Goal: Transaction & Acquisition: Book appointment/travel/reservation

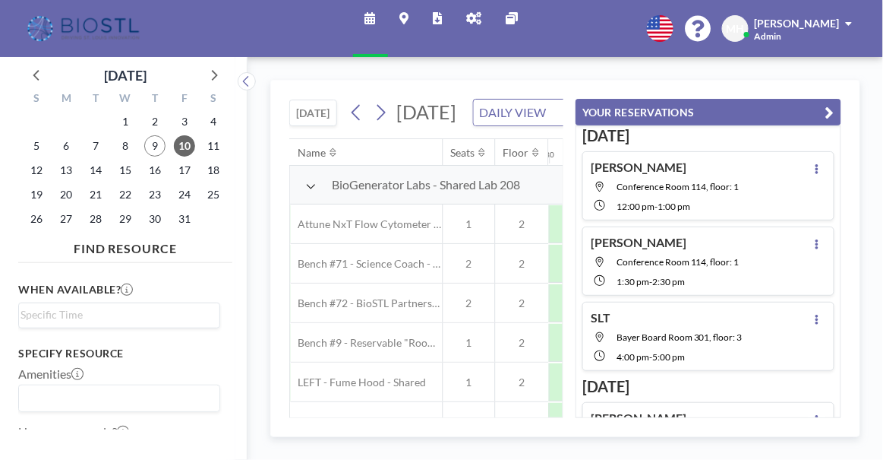
scroll to position [0, 911]
click at [829, 109] on icon "button" at bounding box center [830, 112] width 9 height 18
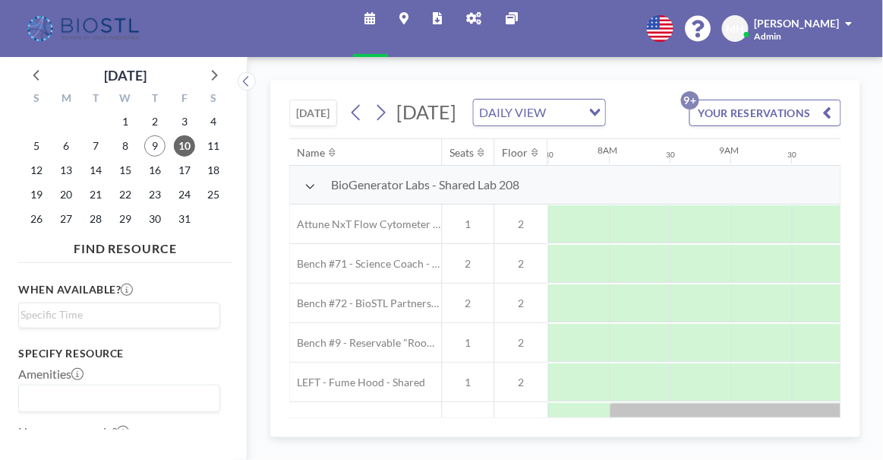
click at [314, 192] on icon at bounding box center [310, 186] width 11 height 12
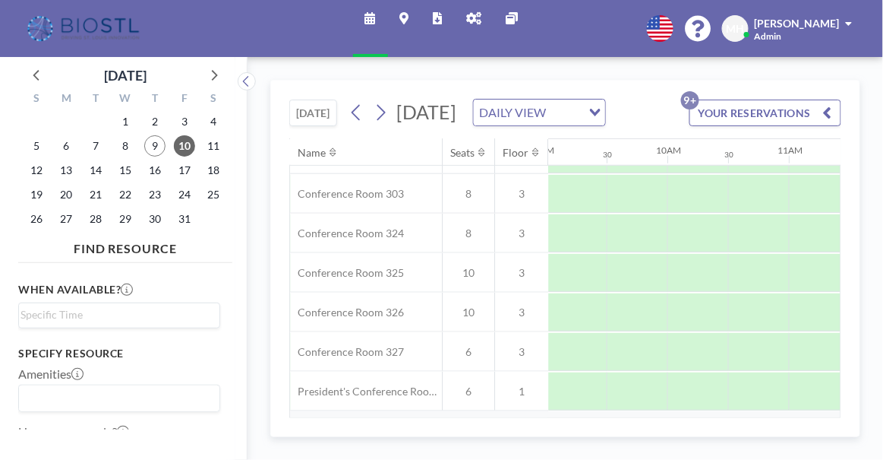
scroll to position [345, 1099]
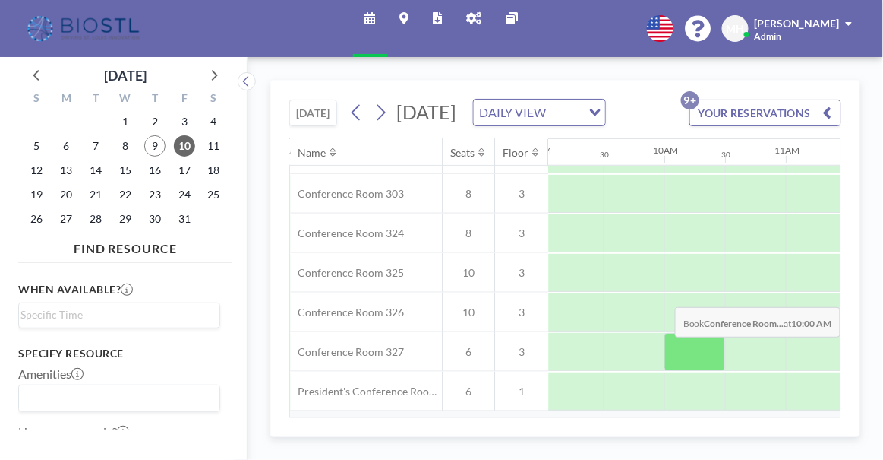
click at [689, 368] on div at bounding box center [695, 352] width 61 height 38
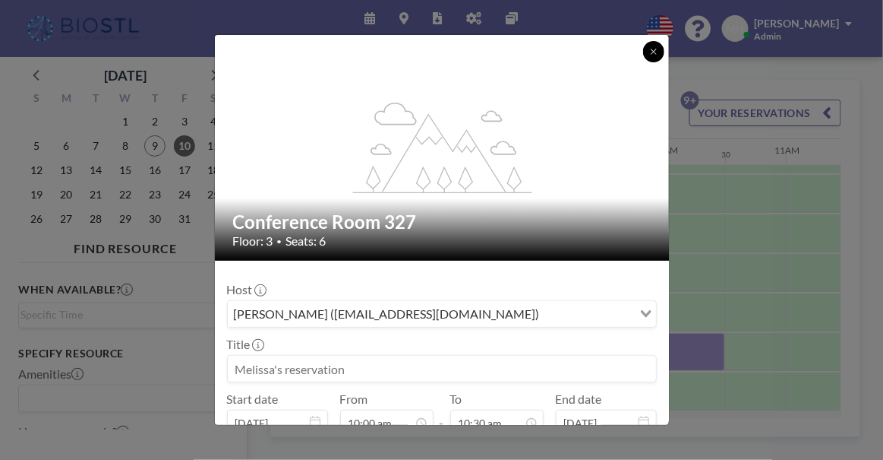
click at [650, 47] on icon at bounding box center [653, 51] width 9 height 9
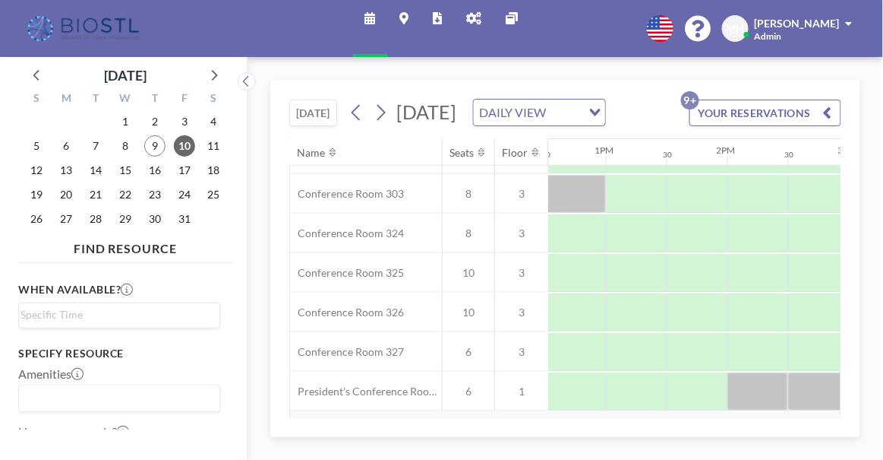
scroll to position [345, 1514]
click at [186, 144] on span "10" at bounding box center [184, 145] width 21 height 21
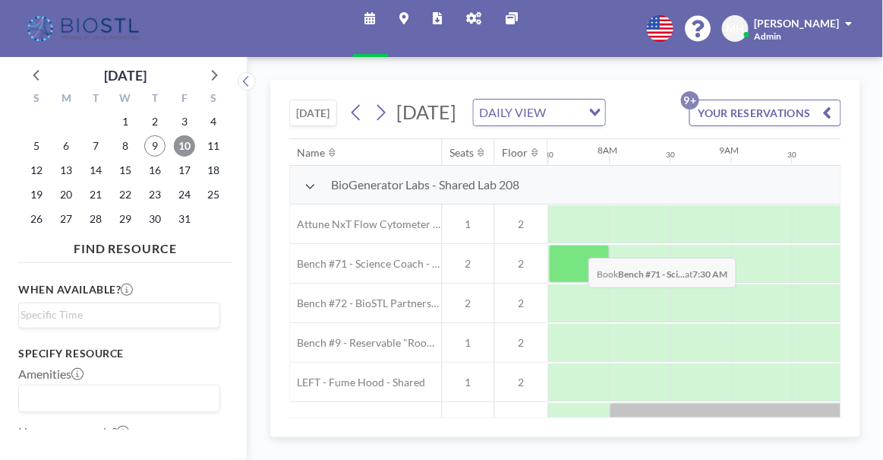
scroll to position [0, 911]
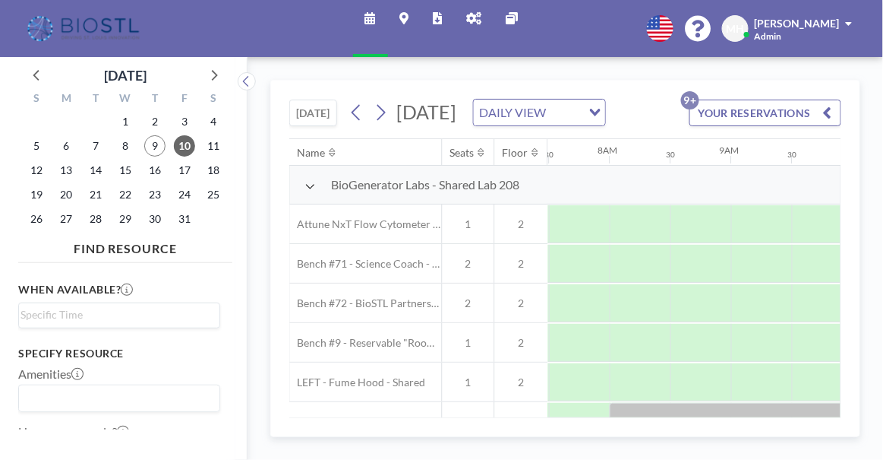
click at [305, 192] on icon at bounding box center [310, 186] width 11 height 12
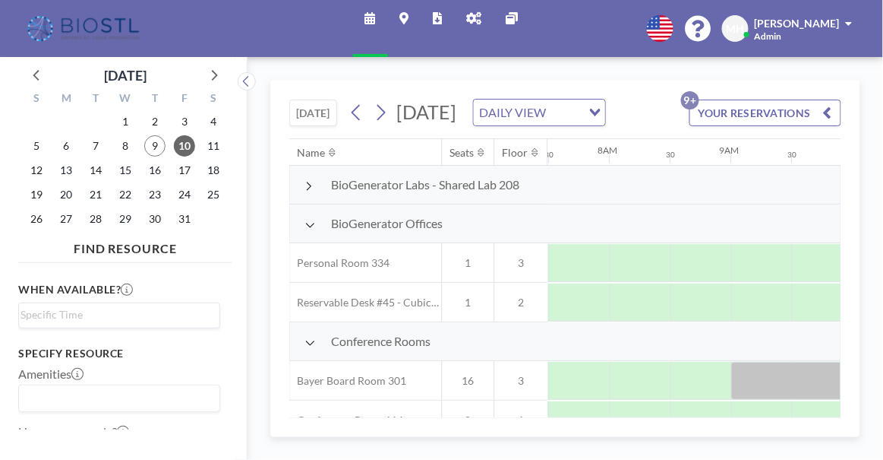
click at [305, 231] on icon at bounding box center [310, 225] width 11 height 12
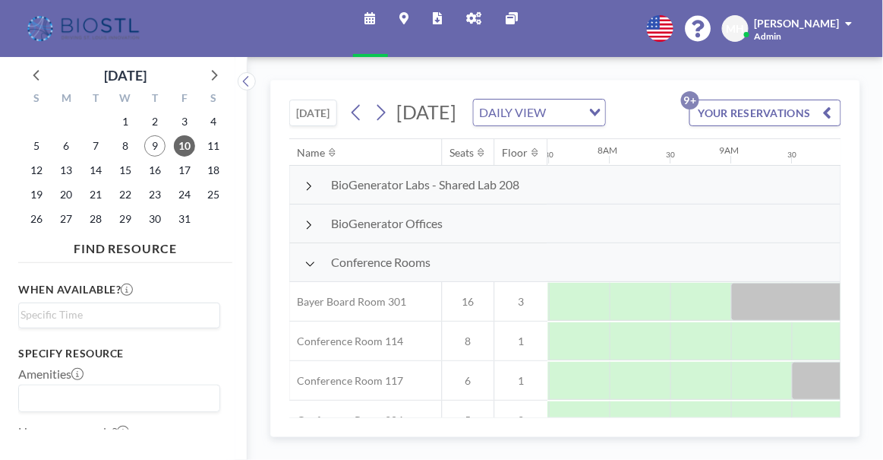
drag, startPoint x: 514, startPoint y: 409, endPoint x: 546, endPoint y: 410, distance: 31.9
click at [546, 410] on div "Name Seats Floor 12AM 30 1AM 30 2AM 30 3AM 30 4AM 30 5AM 30 6AM 30 7AM 30 8AM 3…" at bounding box center [565, 278] width 551 height 278
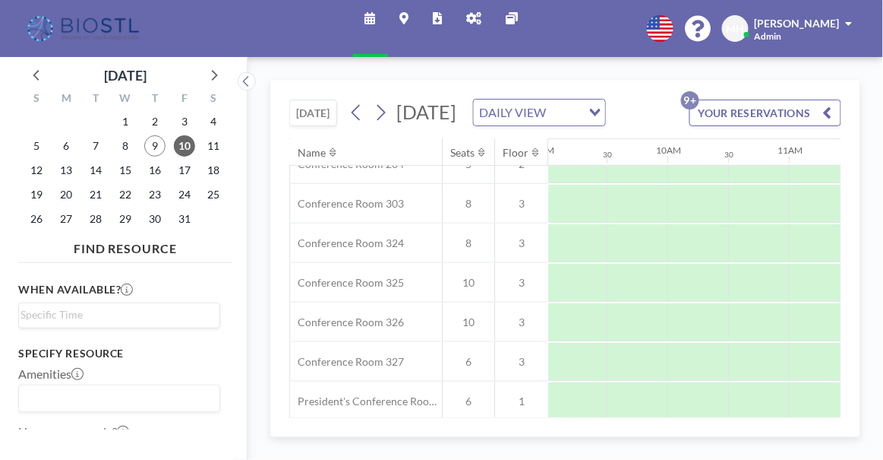
scroll to position [274, 1096]
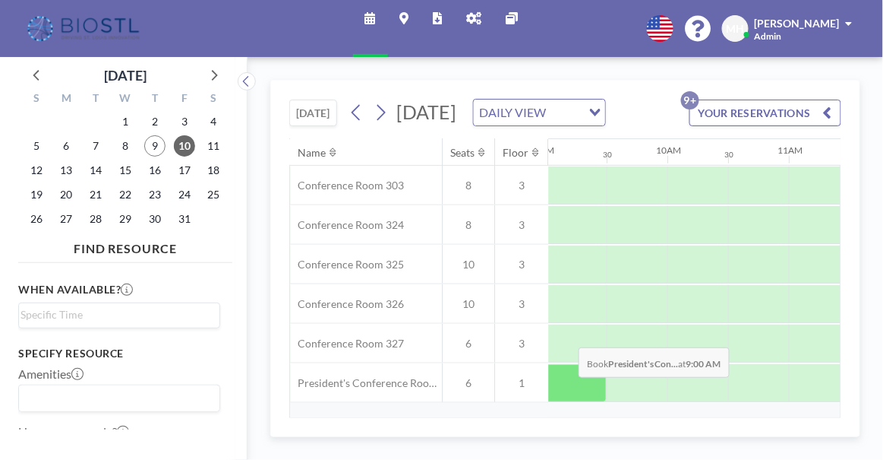
drag, startPoint x: 528, startPoint y: 409, endPoint x: 577, endPoint y: 409, distance: 49.4
click at [577, 403] on div "President's Conference Room - 109 6 1" at bounding box center [781, 383] width 3175 height 40
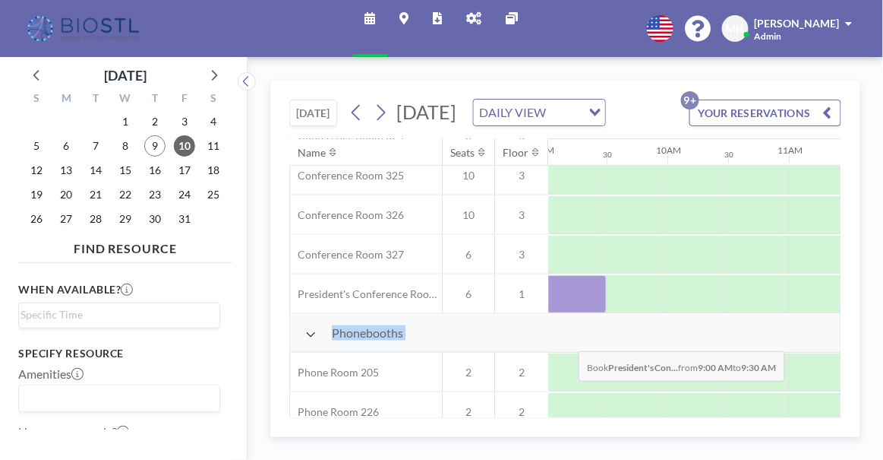
scroll to position [441, 1096]
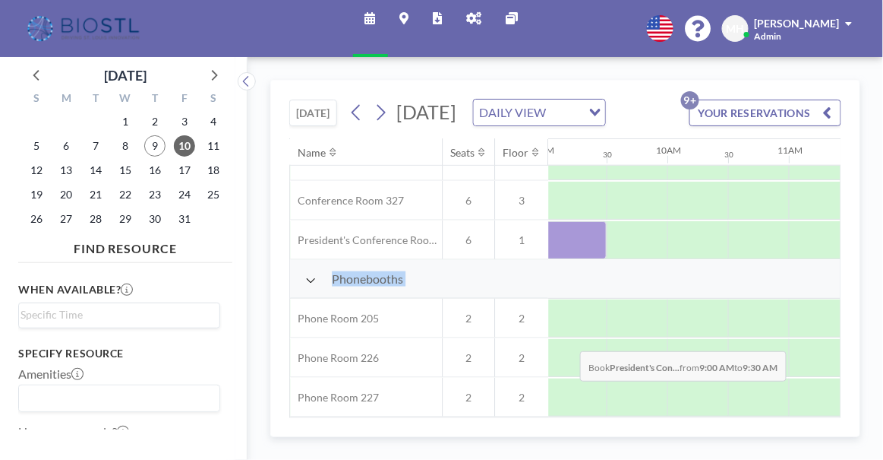
drag, startPoint x: 550, startPoint y: 410, endPoint x: 569, endPoint y: 412, distance: 19.1
click at [569, 412] on div "Name Seats Floor 12AM 30 1AM 30 2AM 30 3AM 30 4AM 30 5AM 30 6AM 30 7AM 30 8AM 3…" at bounding box center [565, 278] width 551 height 278
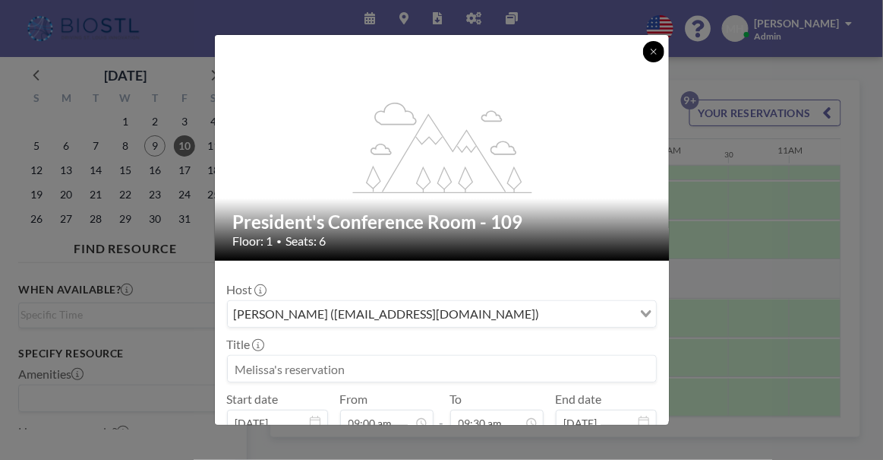
click at [650, 47] on icon at bounding box center [653, 51] width 9 height 9
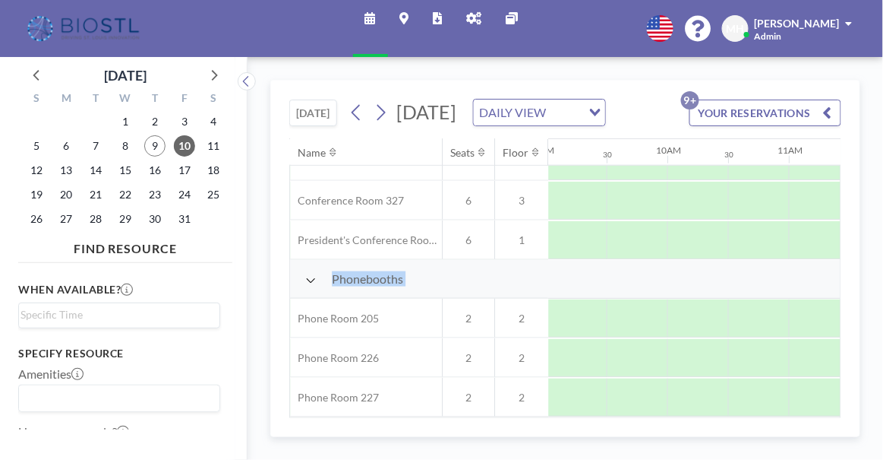
click at [305, 274] on icon at bounding box center [310, 280] width 11 height 12
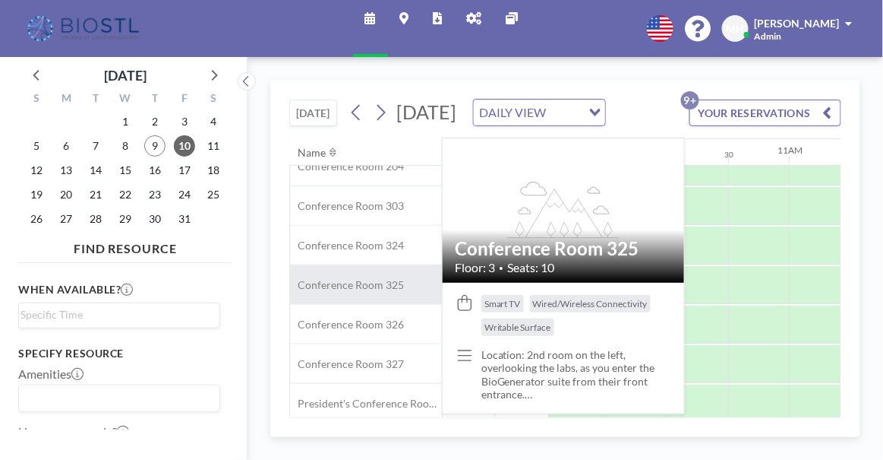
scroll to position [323, 1096]
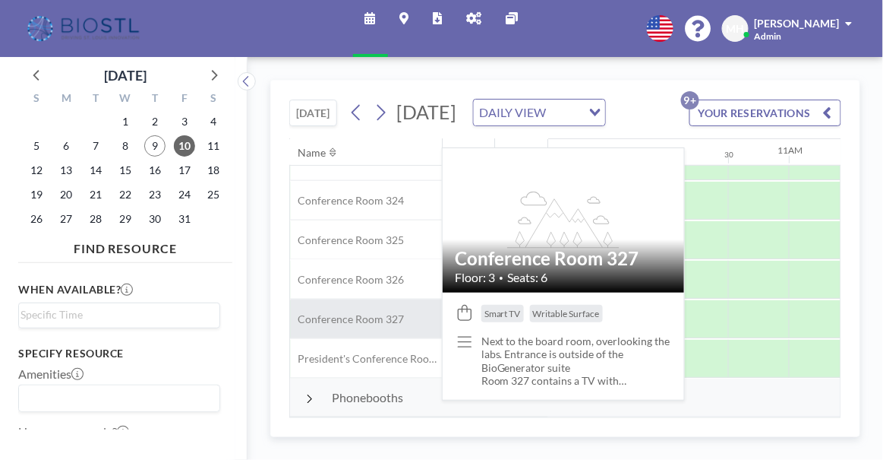
click at [330, 312] on span "Conference Room 327" at bounding box center [347, 319] width 114 height 14
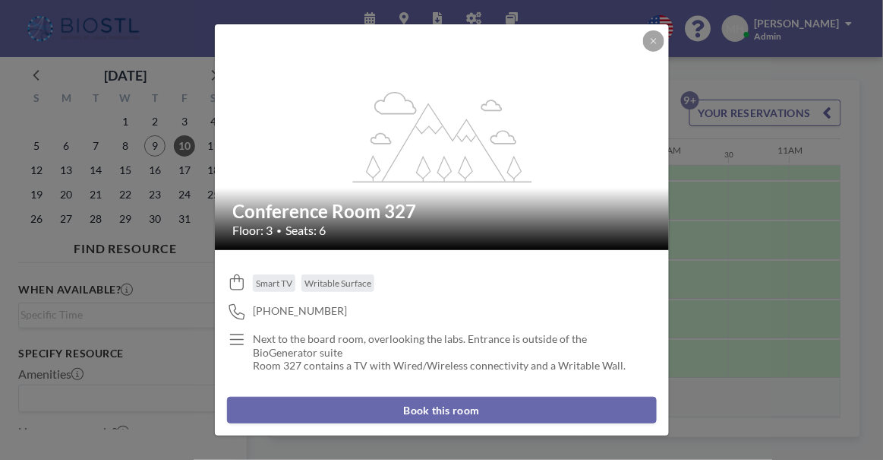
click at [438, 403] on button "Book this room" at bounding box center [442, 410] width 430 height 27
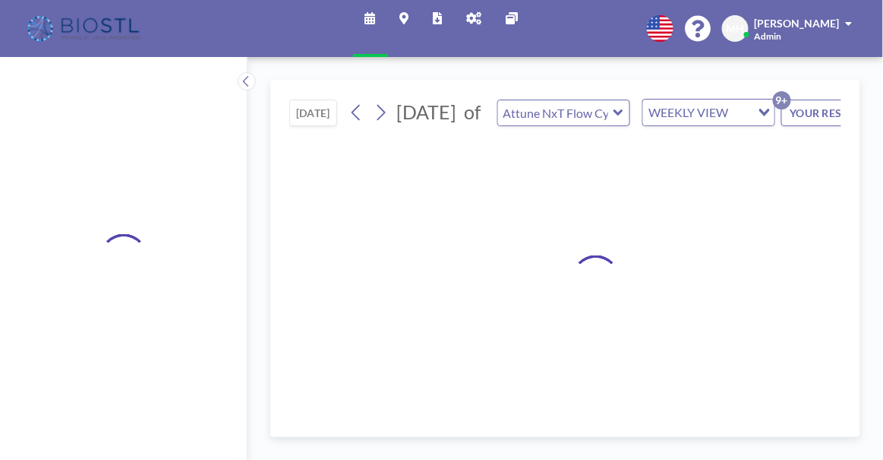
type input "Conference Room 327"
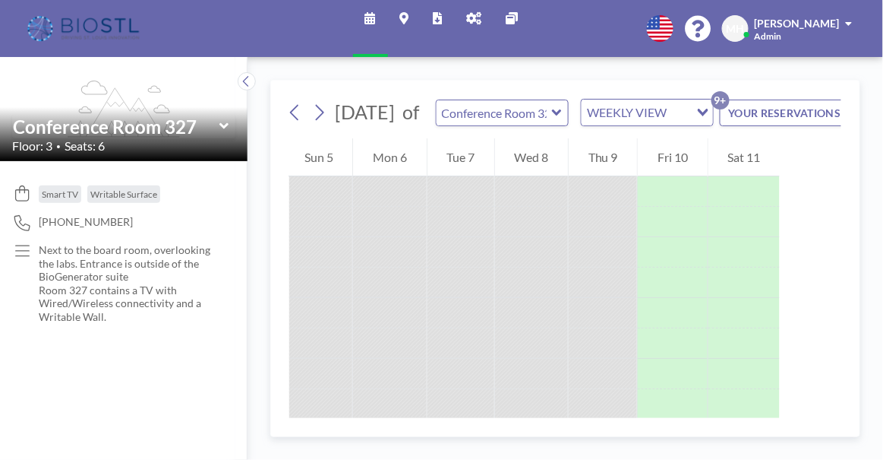
scroll to position [0, 67]
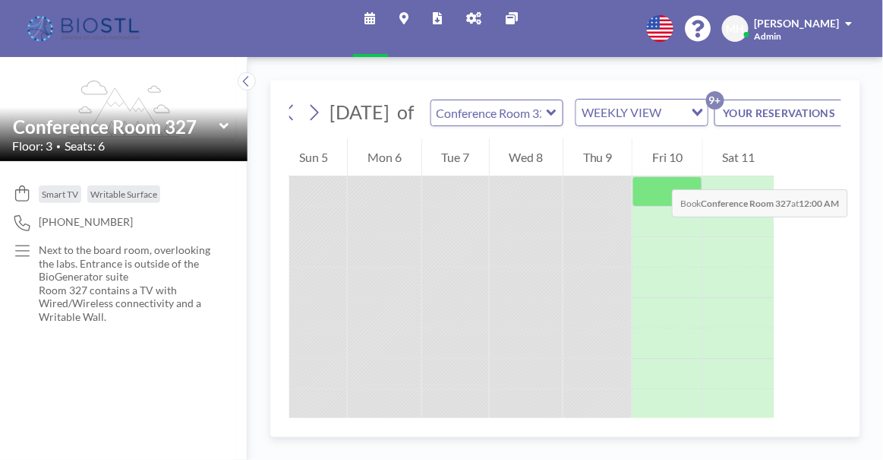
click at [658, 174] on div "Fri 10" at bounding box center [667, 157] width 69 height 38
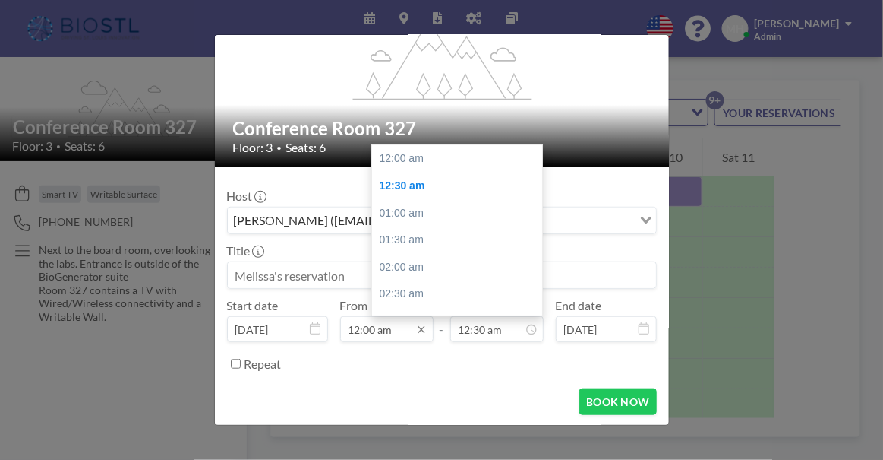
scroll to position [27, 0]
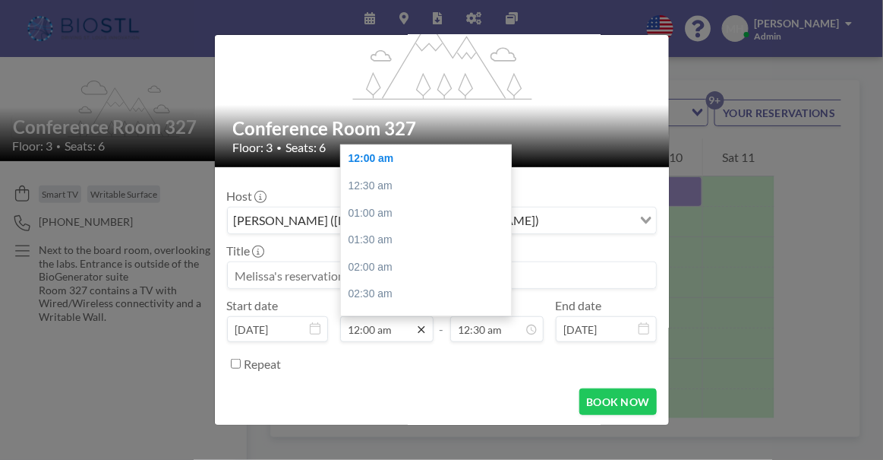
click at [418, 329] on icon at bounding box center [422, 330] width 12 height 12
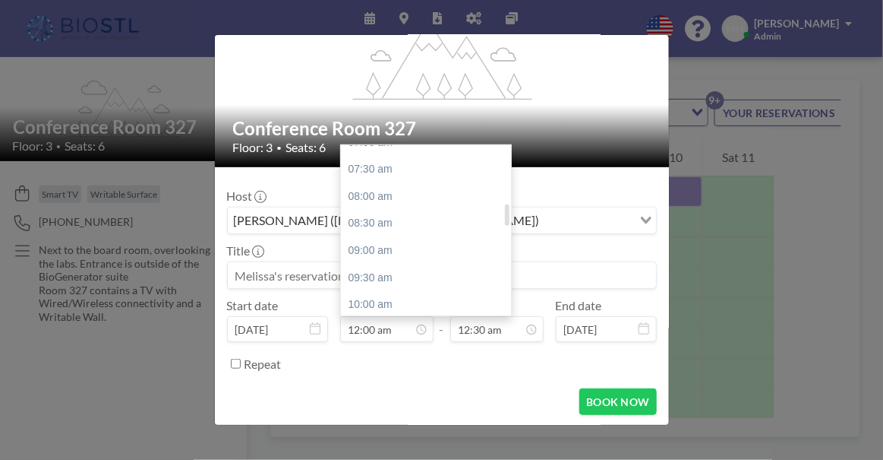
scroll to position [483, 0]
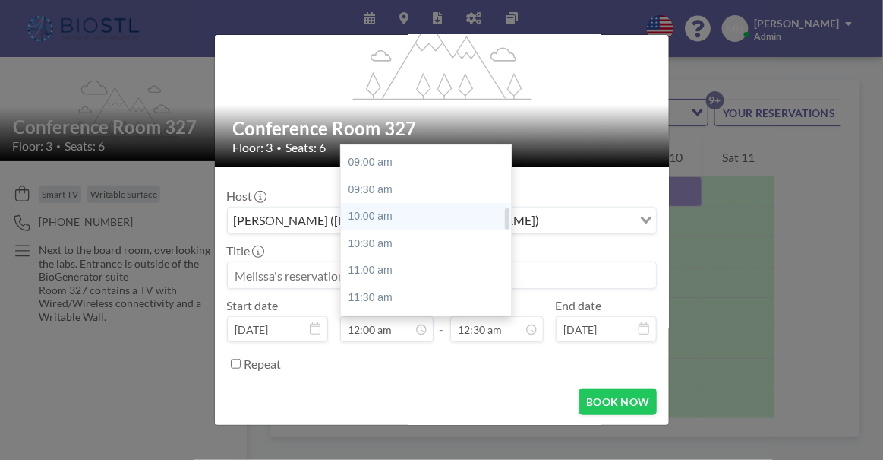
click at [378, 213] on div "10:00 am" at bounding box center [429, 216] width 177 height 27
type input "10:00 am"
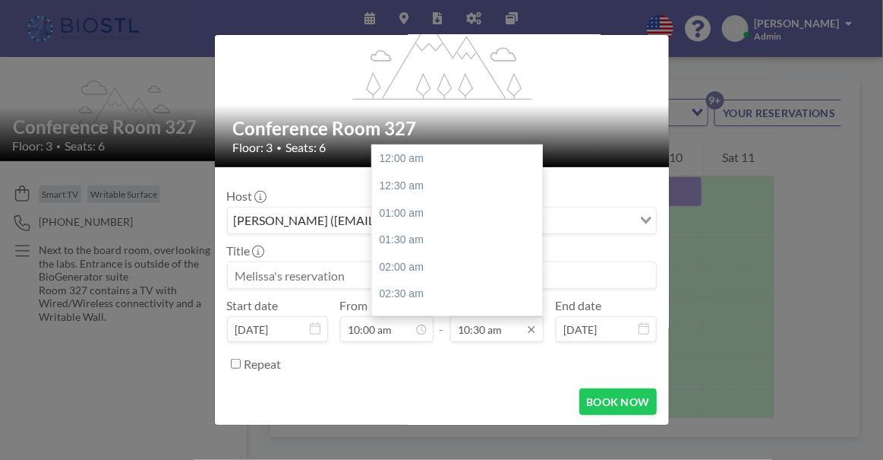
scroll to position [567, 0]
click at [397, 235] on div "12:00 pm" at bounding box center [460, 240] width 177 height 27
type input "12:00 pm"
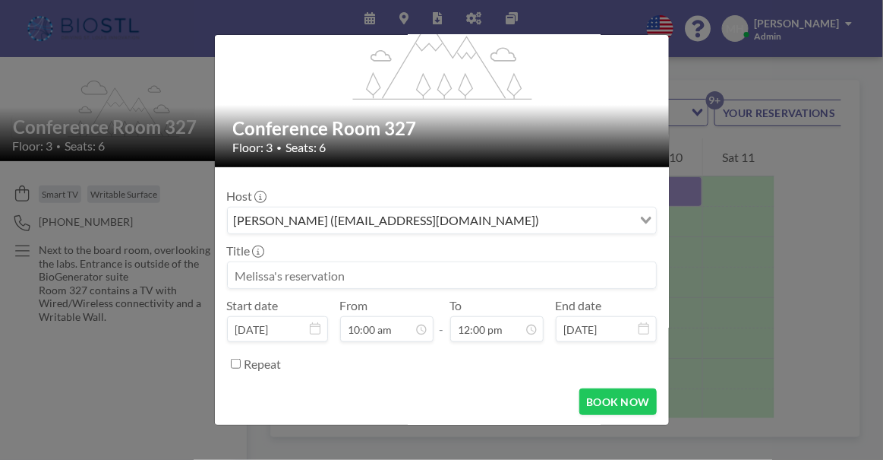
scroll to position [648, 0]
click at [491, 407] on div "BOOK NOW" at bounding box center [442, 401] width 430 height 27
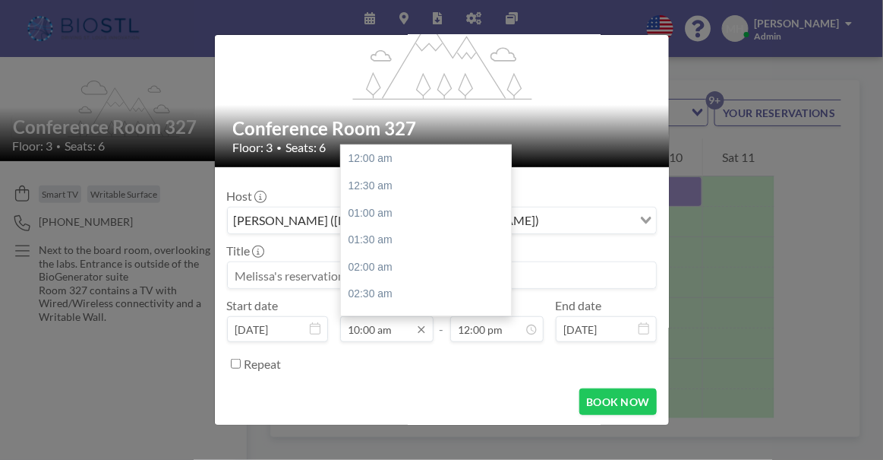
scroll to position [541, 0]
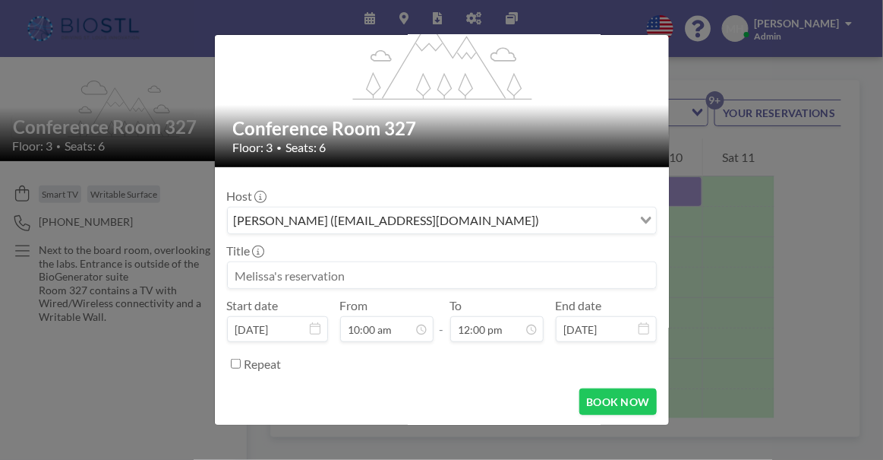
click at [98, 60] on div "flex-grow: 1.2; Conference Room 327 Floor: 3 • Seats: 6 Host Melissa Harrison (…" at bounding box center [441, 230] width 883 height 460
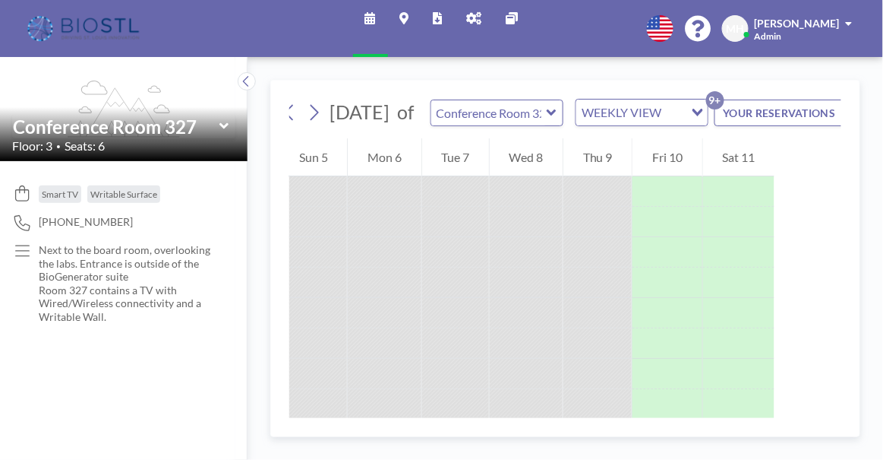
click at [68, 23] on img at bounding box center [84, 29] width 121 height 30
click at [366, 16] on icon at bounding box center [370, 18] width 11 height 12
click at [243, 83] on icon at bounding box center [247, 81] width 10 height 15
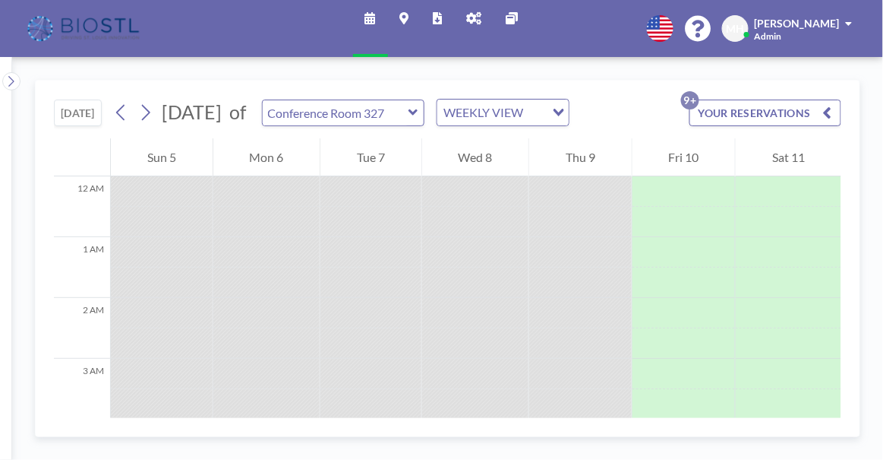
click at [368, 14] on icon at bounding box center [370, 18] width 11 height 12
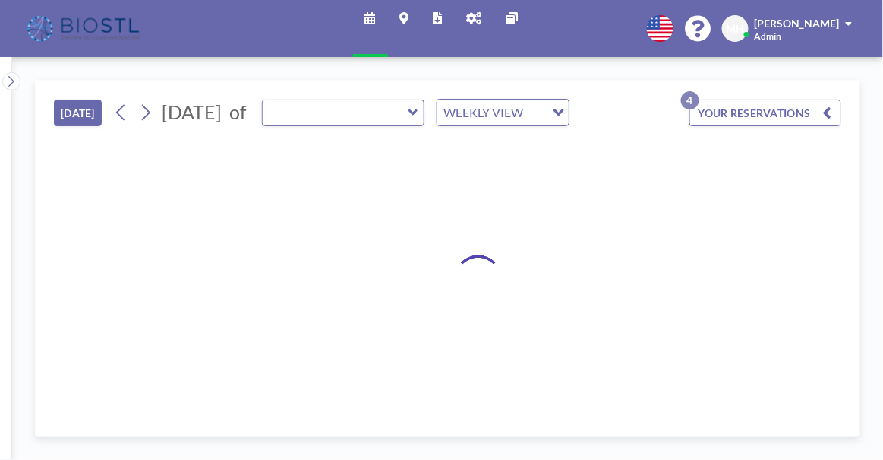
type input "Conference Room 327"
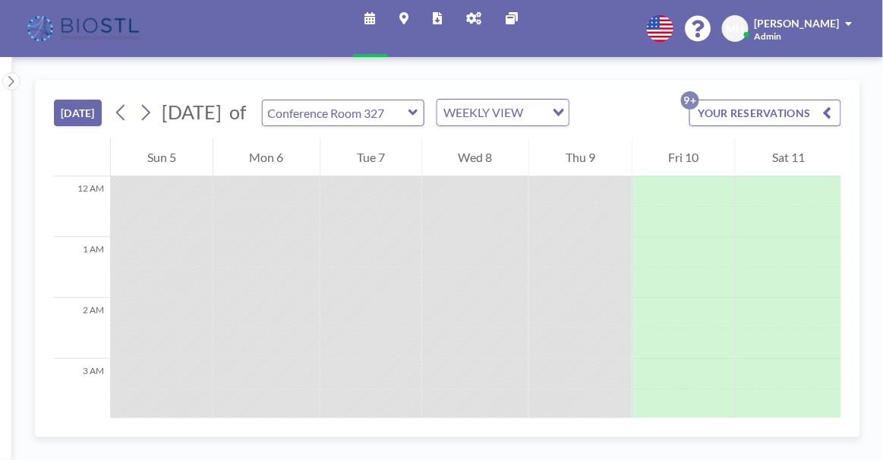
click at [94, 19] on img at bounding box center [84, 29] width 121 height 30
click at [7, 82] on icon at bounding box center [11, 81] width 10 height 15
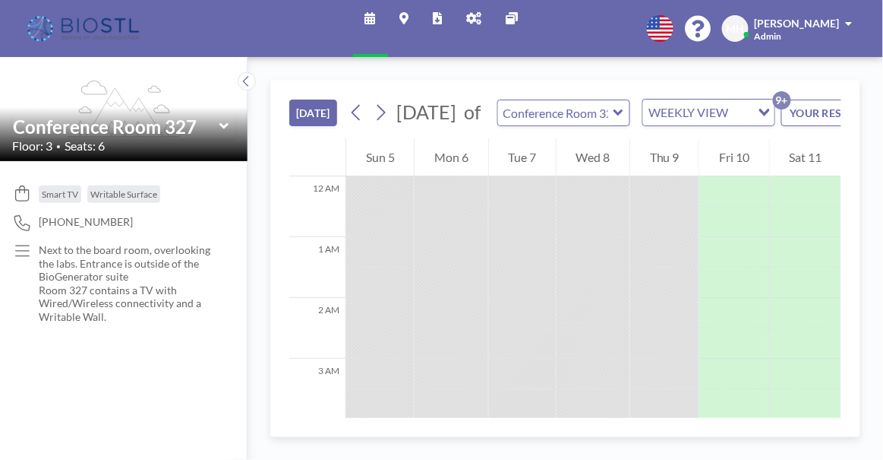
click at [103, 25] on img at bounding box center [84, 29] width 121 height 30
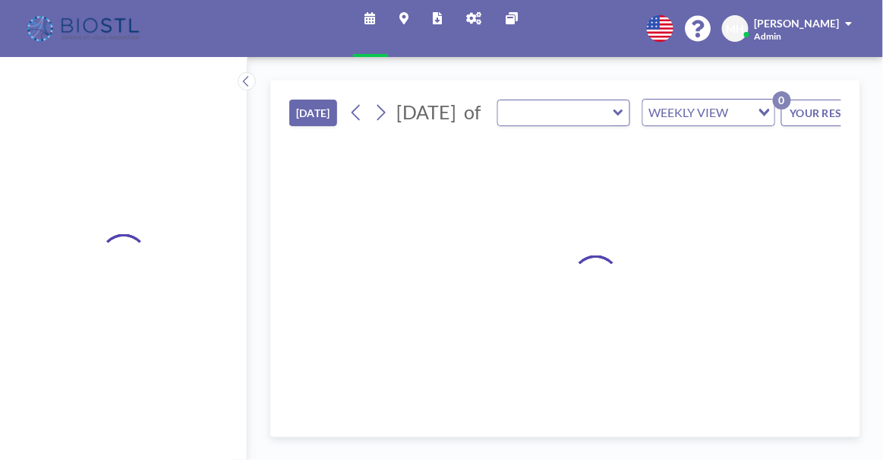
type input "Conference Room 327"
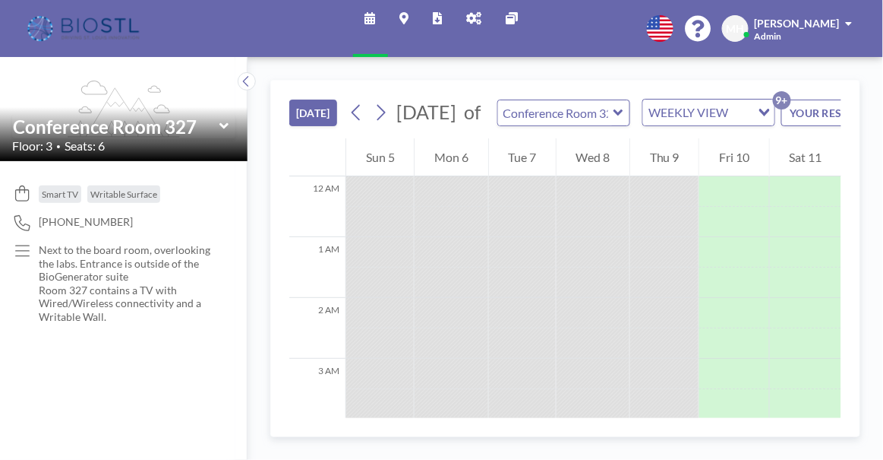
click at [476, 15] on icon at bounding box center [474, 18] width 15 height 12
click at [623, 115] on icon at bounding box center [618, 112] width 9 height 6
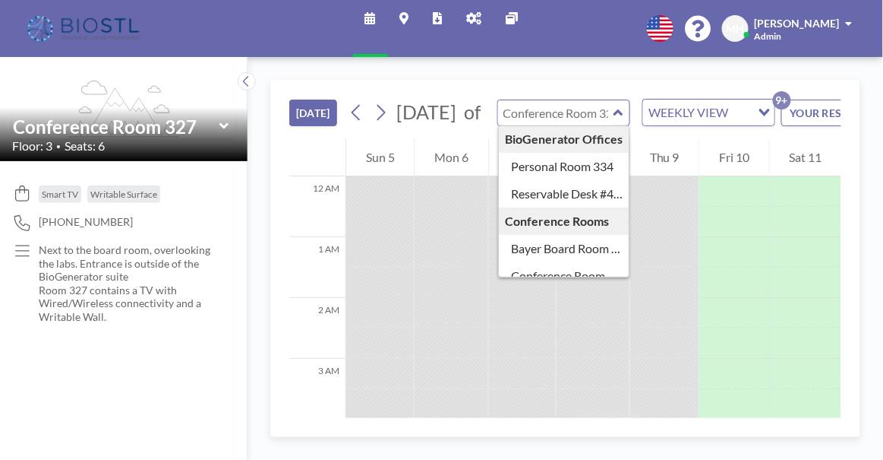
scroll to position [125, 0]
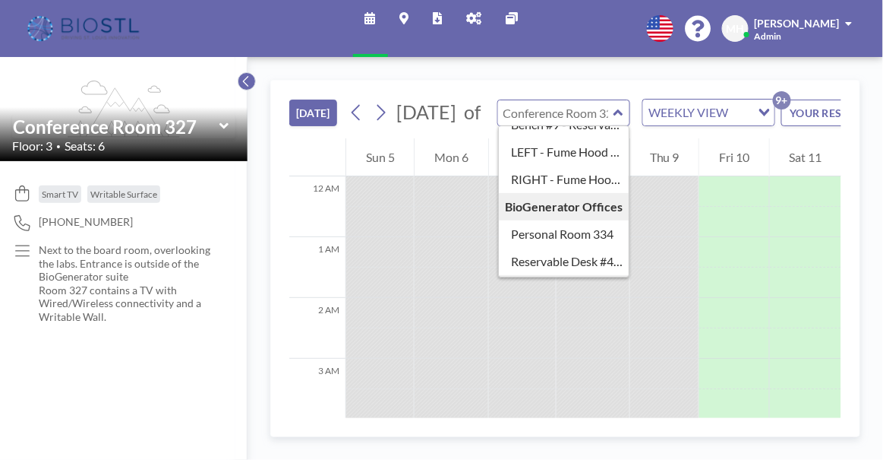
click at [240, 82] on button at bounding box center [247, 81] width 18 height 18
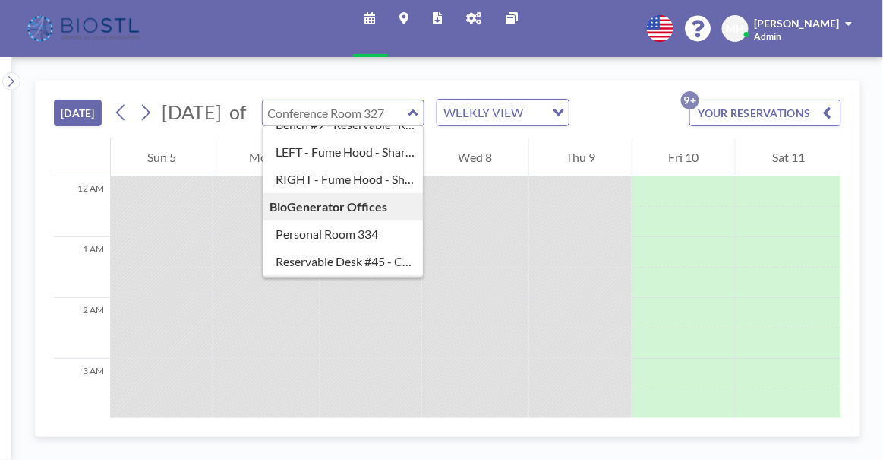
click at [418, 110] on icon at bounding box center [413, 112] width 9 height 6
type input "Conference Room 327"
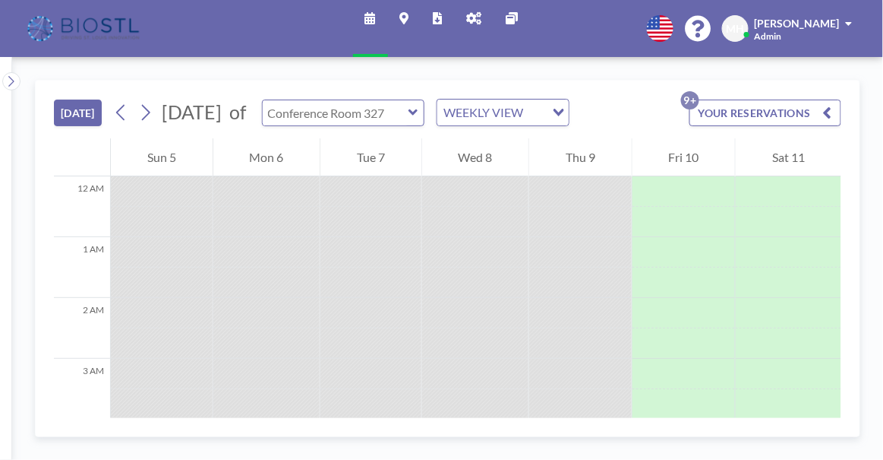
click at [409, 113] on input "text" at bounding box center [336, 112] width 146 height 25
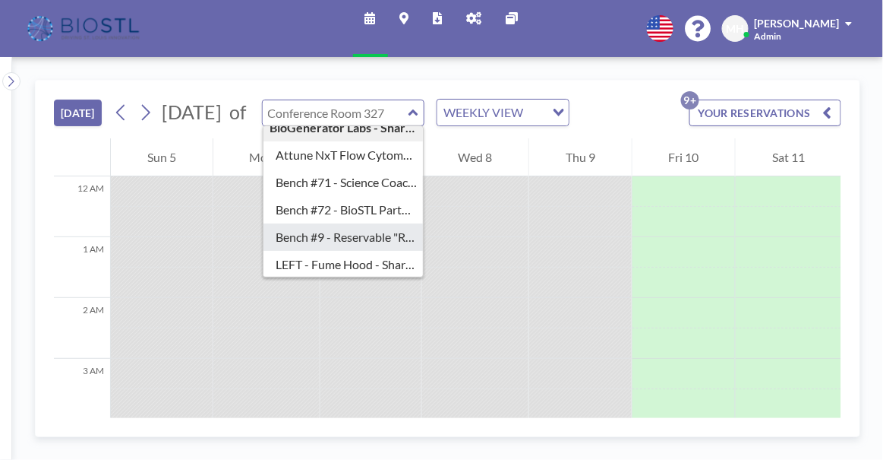
scroll to position [0, 0]
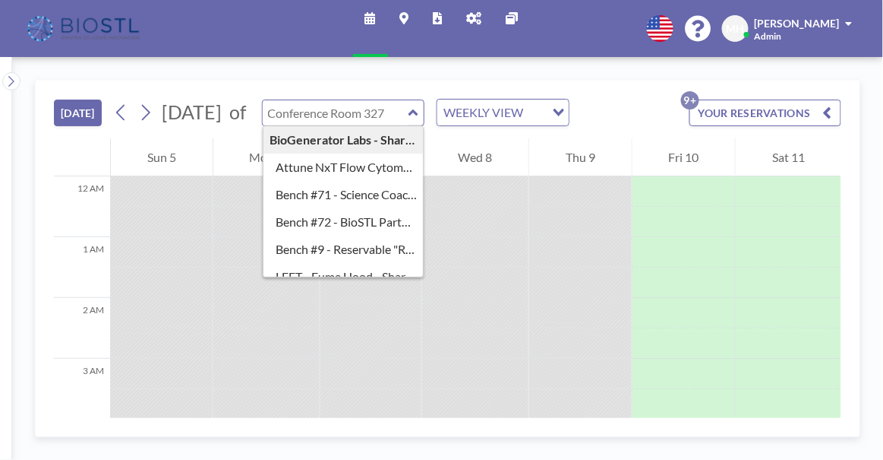
type input "Conference Room 327"
click at [564, 111] on icon "Search for option" at bounding box center [559, 113] width 11 height 8
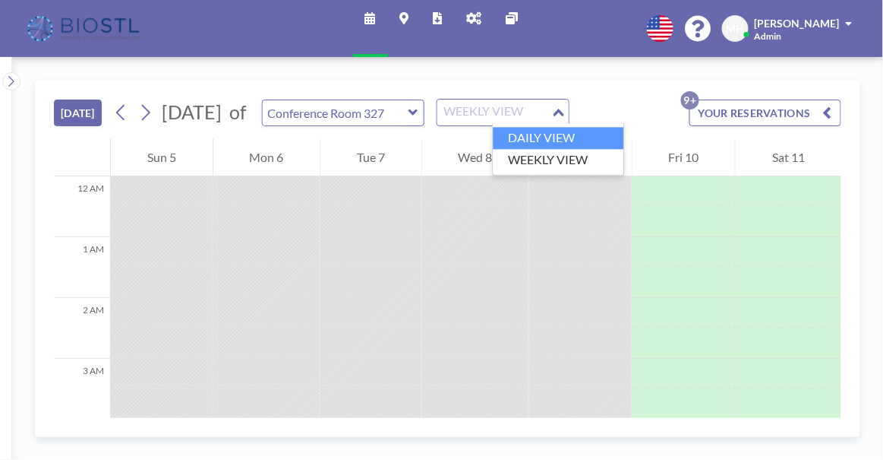
click at [593, 134] on li "DAILY VIEW" at bounding box center [558, 138] width 131 height 22
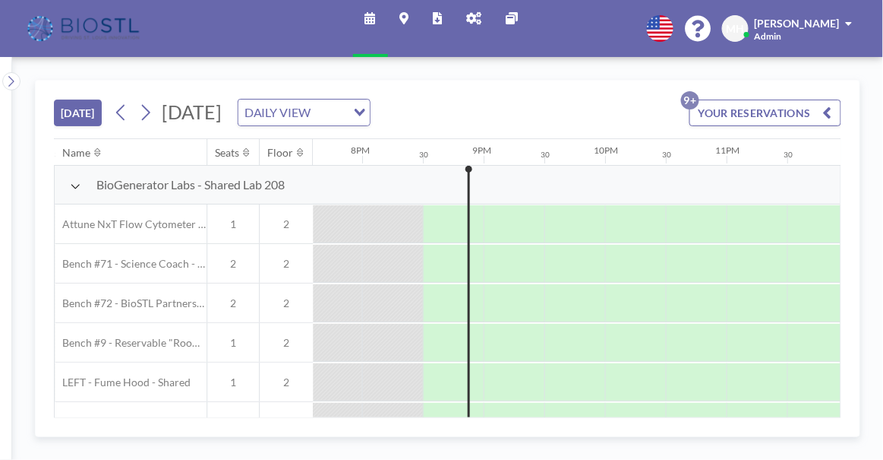
scroll to position [0, 2395]
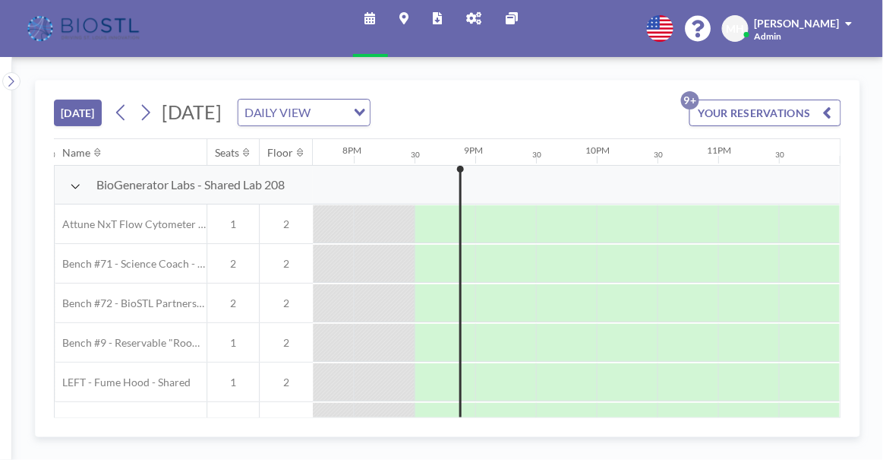
click at [825, 110] on icon "button" at bounding box center [827, 112] width 9 height 18
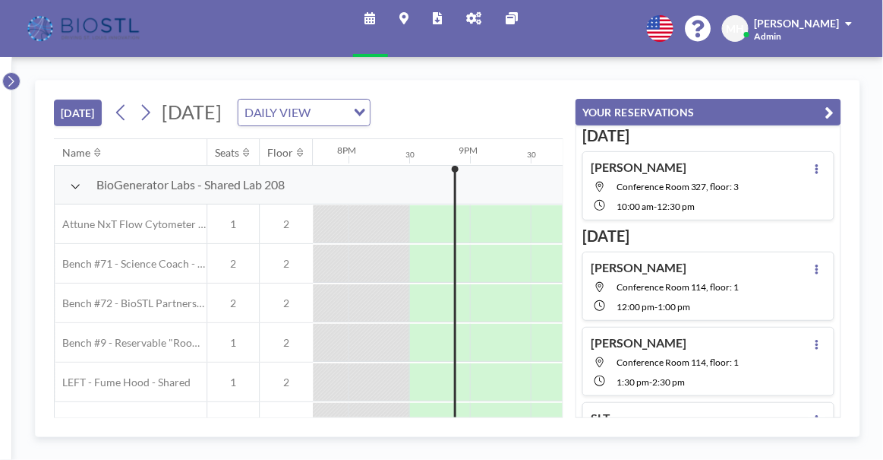
click at [7, 77] on icon at bounding box center [11, 81] width 10 height 15
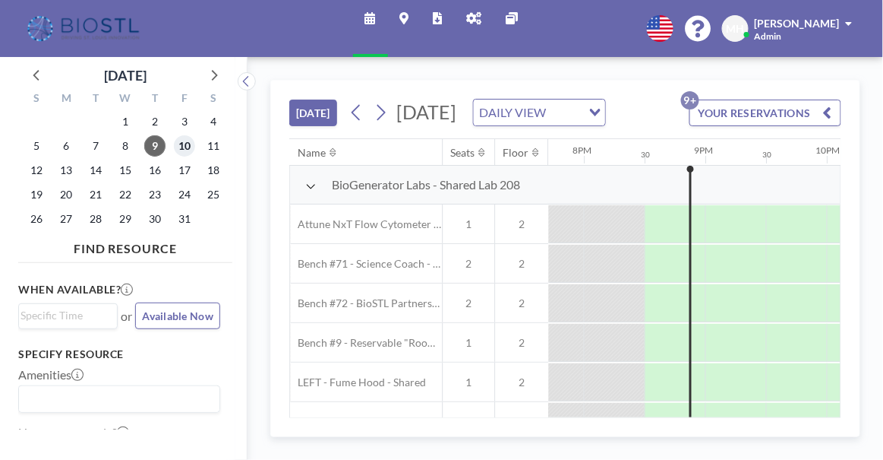
click at [188, 145] on span "10" at bounding box center [184, 145] width 21 height 21
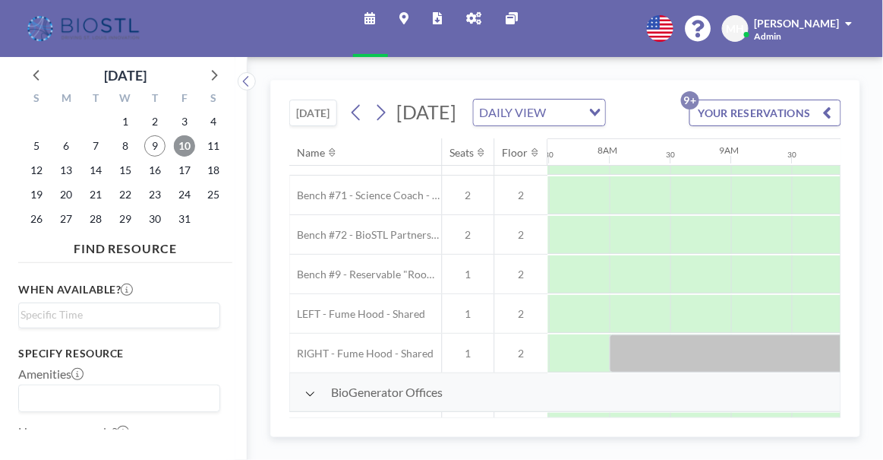
scroll to position [0, 911]
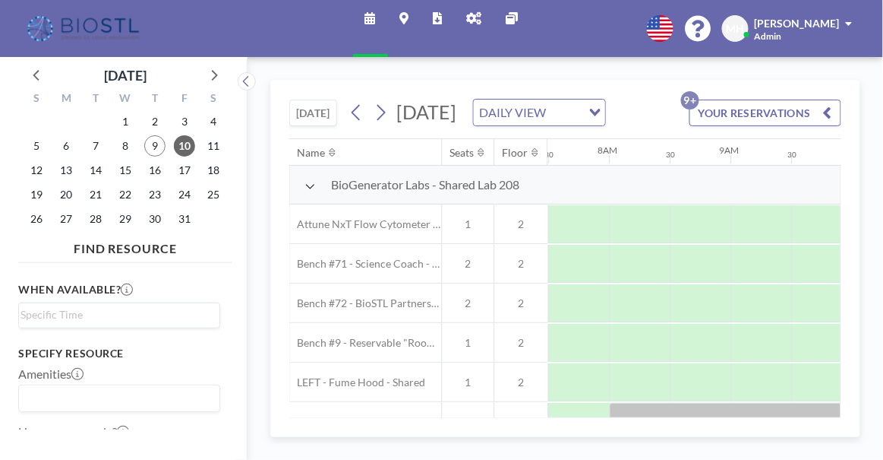
click at [312, 192] on icon at bounding box center [310, 186] width 11 height 12
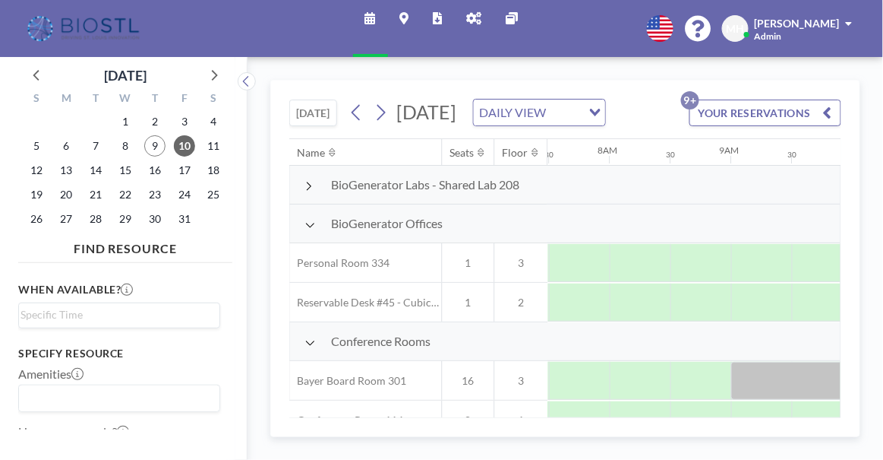
click at [311, 231] on icon at bounding box center [310, 225] width 11 height 12
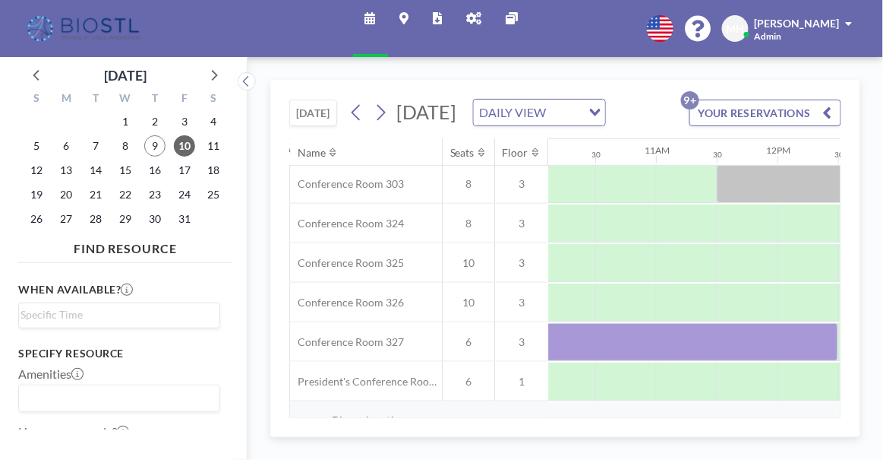
scroll to position [276, 1231]
